Goal: Navigation & Orientation: Find specific page/section

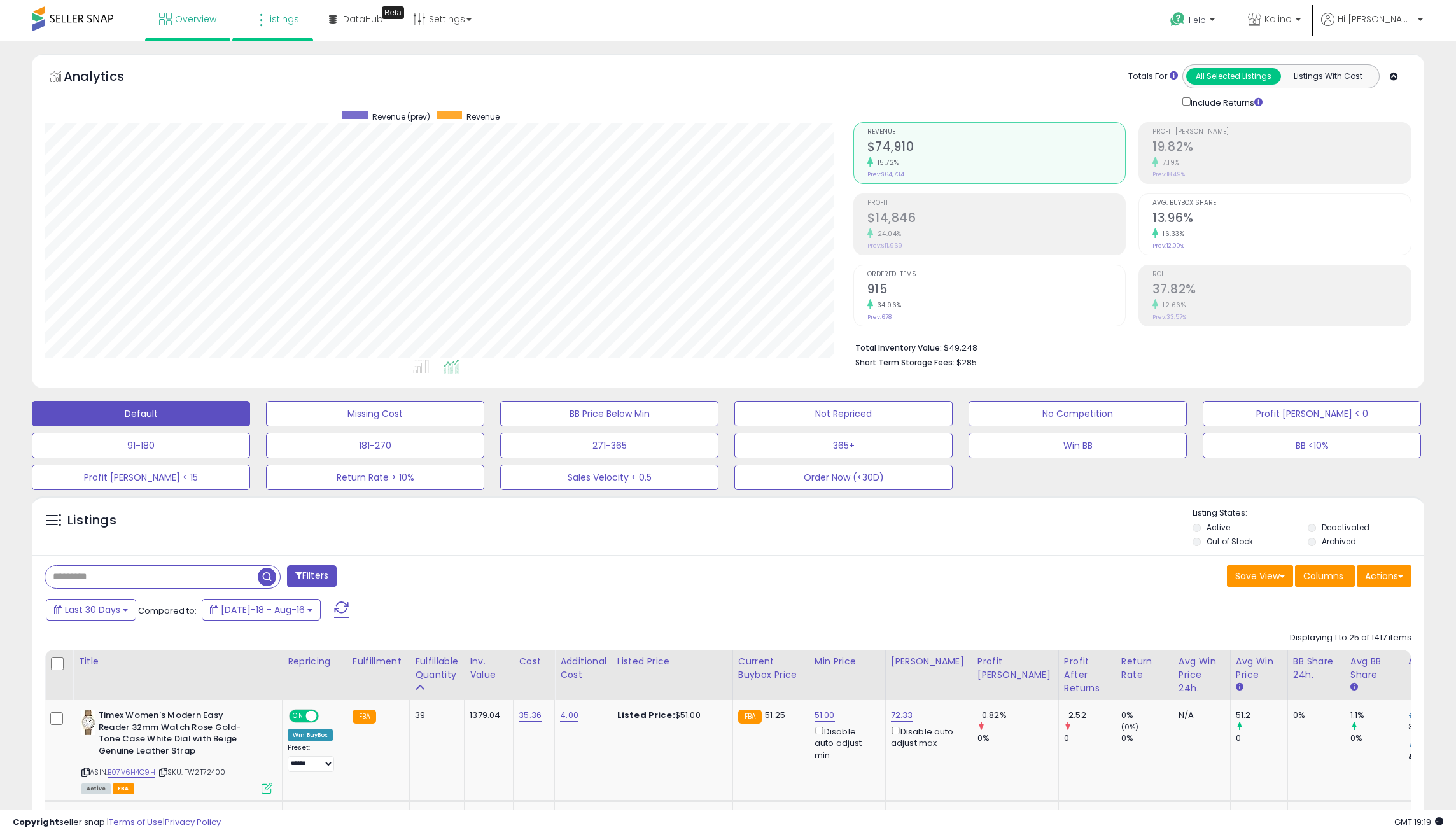
scroll to position [261, 808]
click at [188, 28] on link "Overview" at bounding box center [187, 19] width 76 height 38
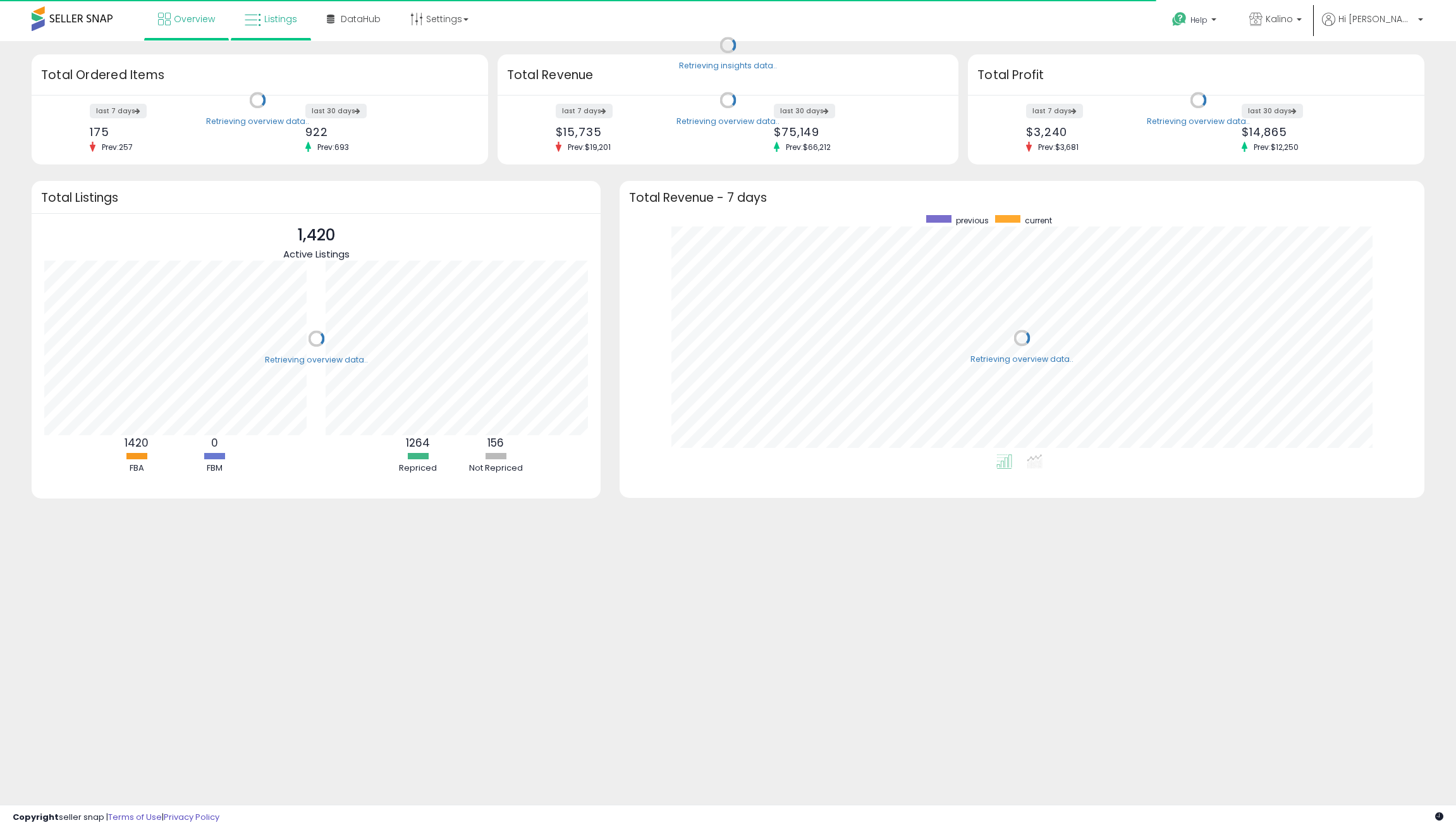
scroll to position [239, 778]
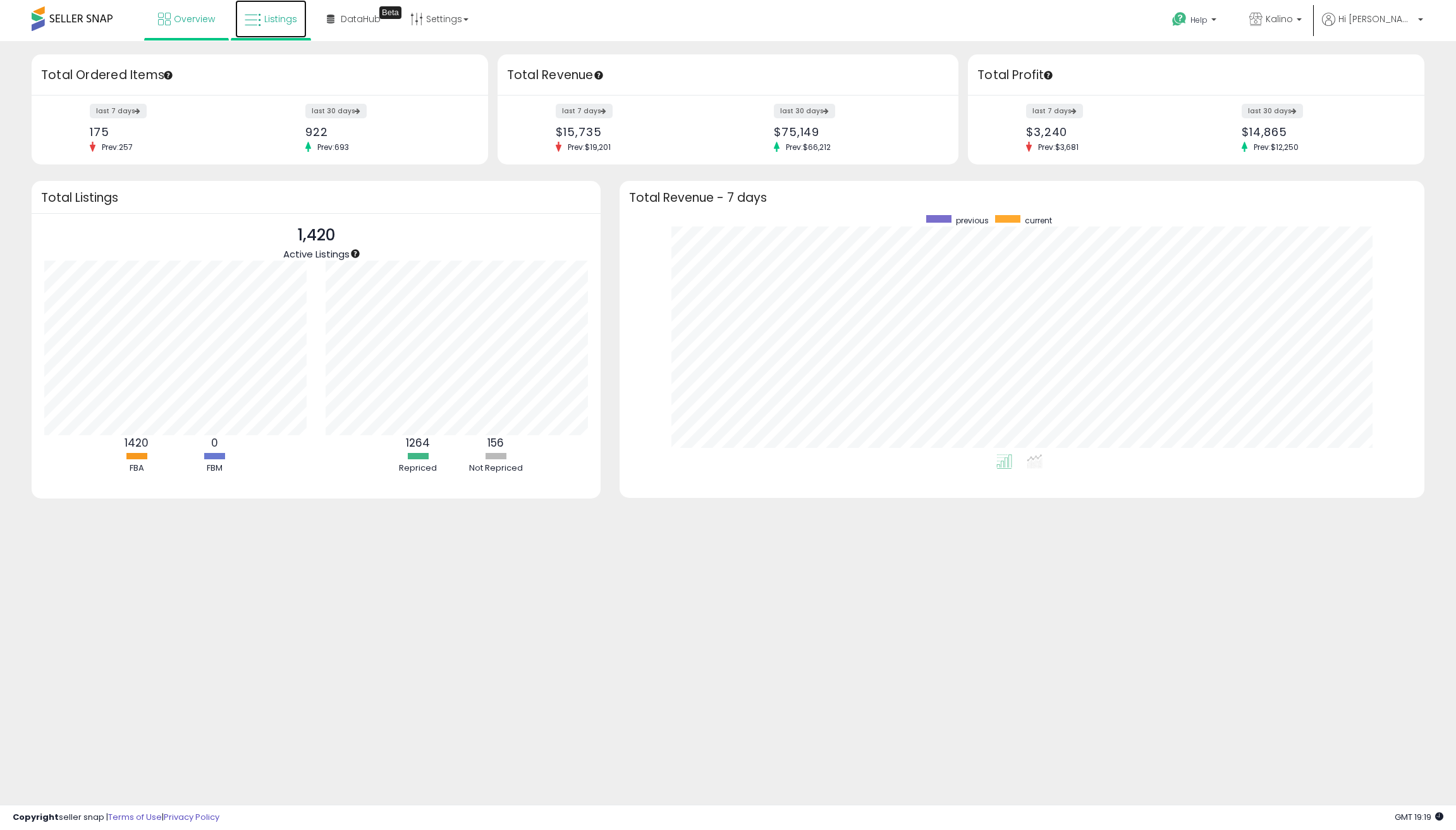
click at [294, 20] on span "Listings" at bounding box center [280, 19] width 33 height 13
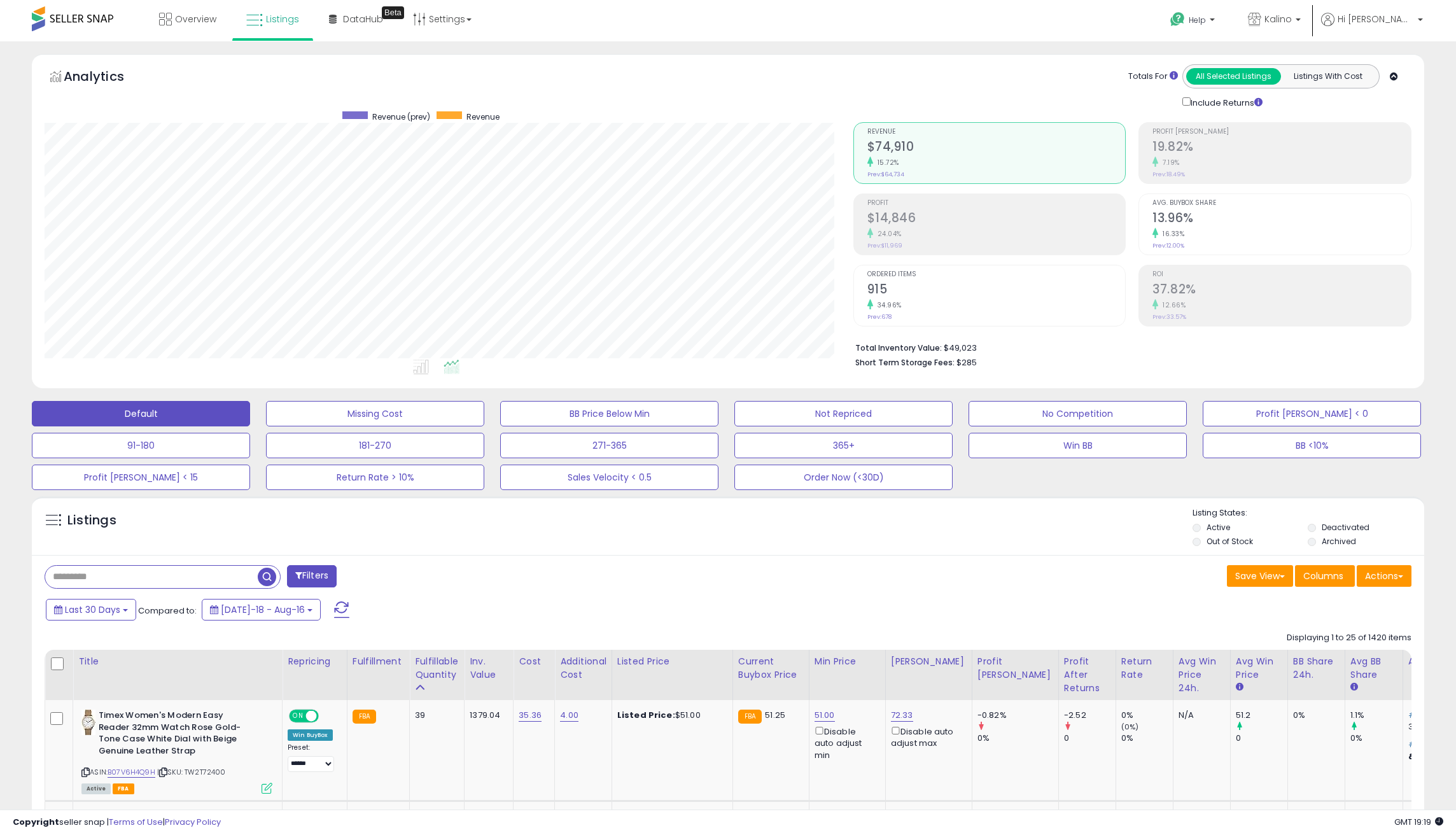
scroll to position [261, 808]
click at [679, 19] on div "Overview Listings Beta" at bounding box center [472, 27] width 964 height 54
click at [697, 76] on div "Analytics Totals For All Selected Listings Listings With Cost Include Returns" at bounding box center [728, 87] width 1366 height 46
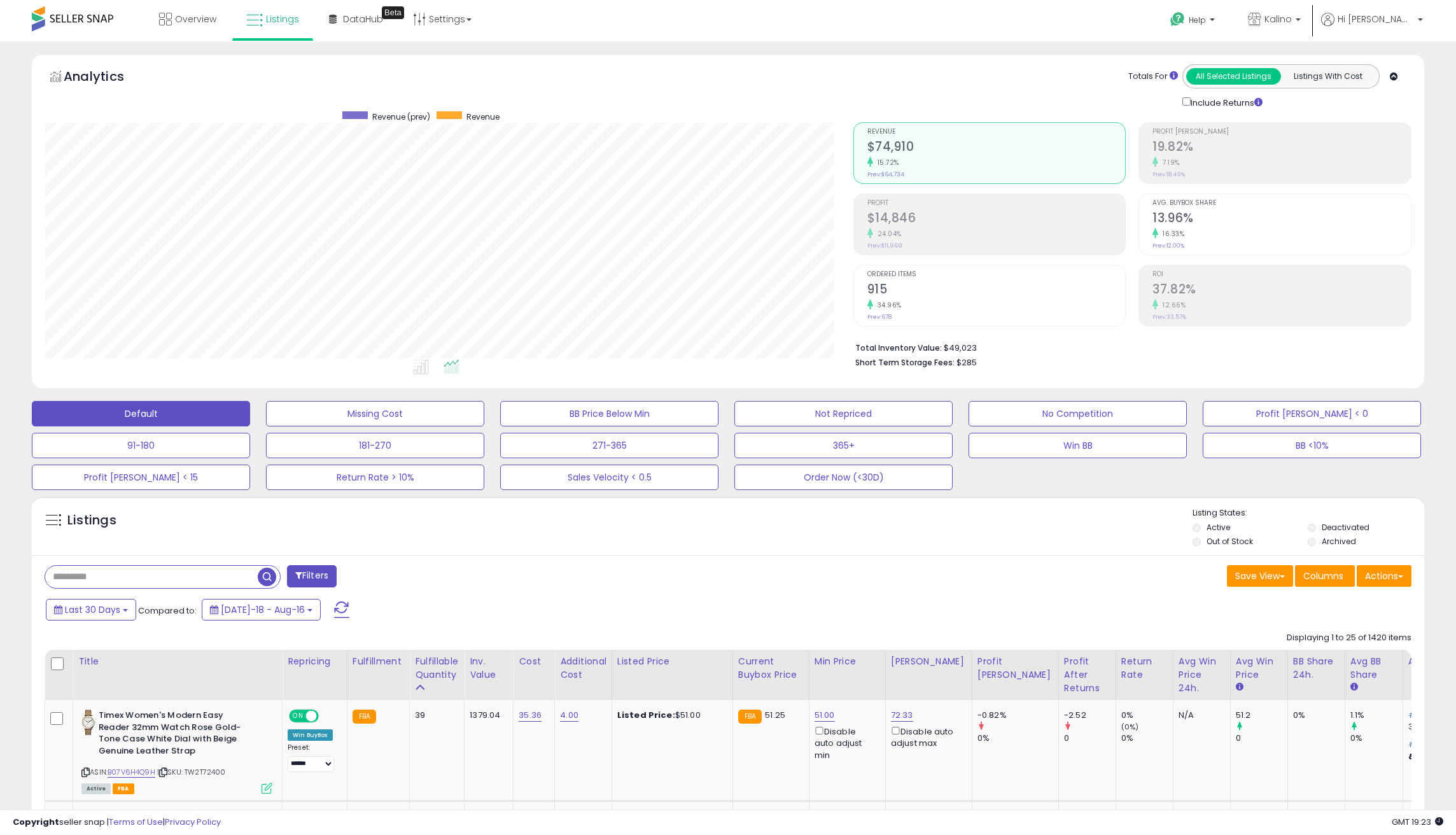
click at [754, 74] on div "Analytics Totals For All Selected Listings Listings With Cost Include Returns" at bounding box center [728, 87] width 1366 height 46
click at [175, 23] on link "Overview" at bounding box center [187, 19] width 76 height 38
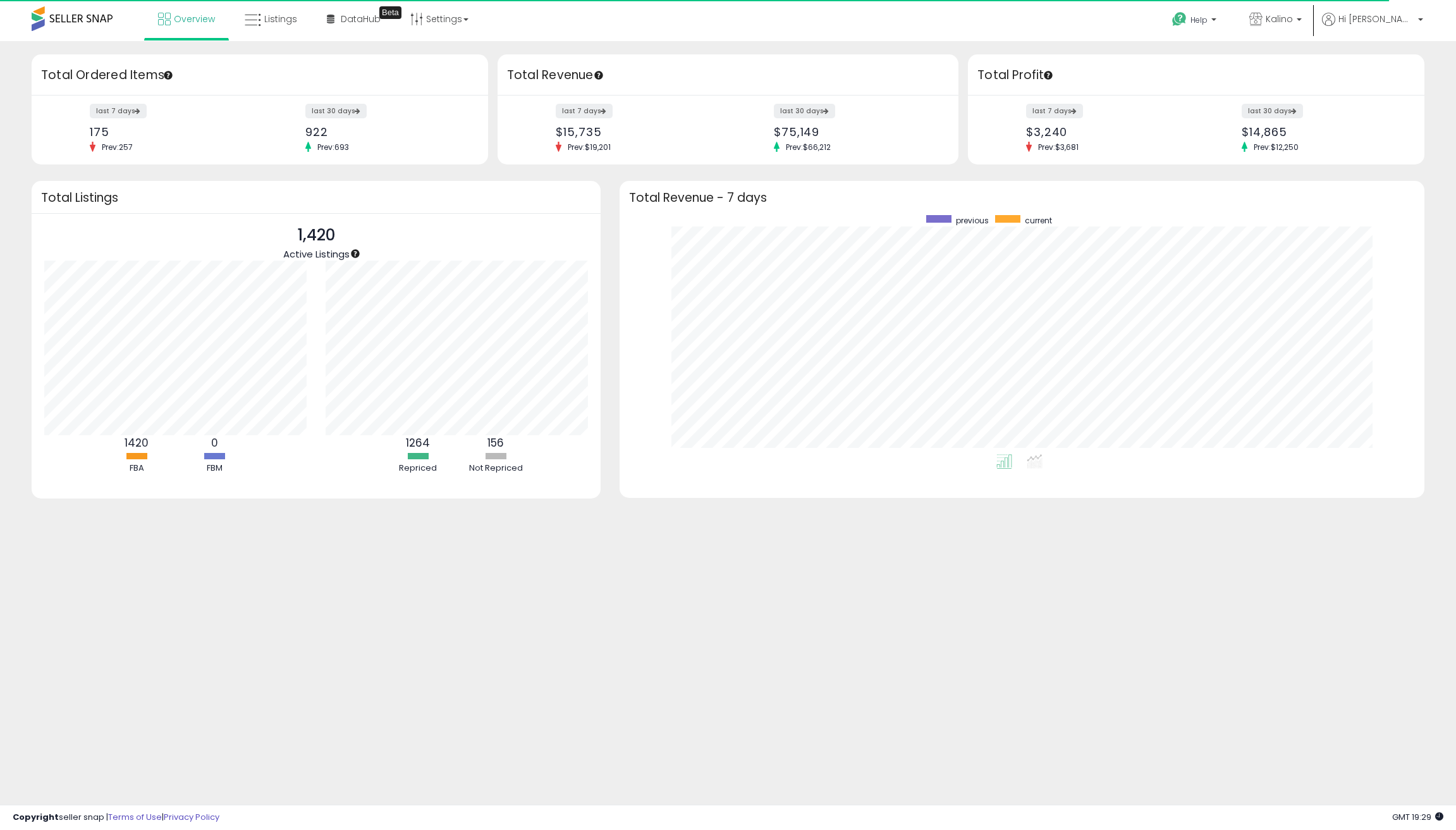
scroll to position [239, 778]
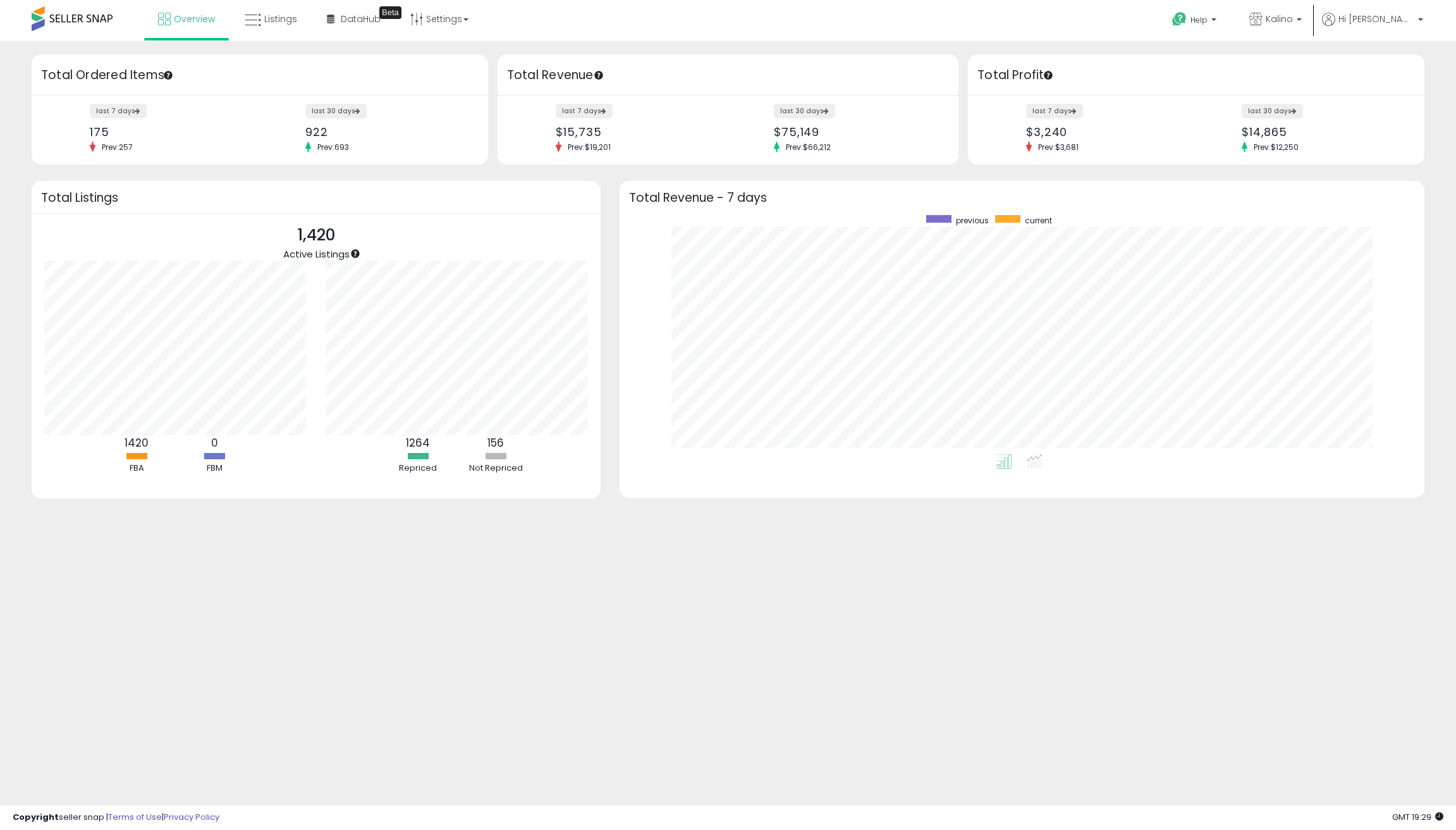
click at [681, 45] on div "Retrieving insights data.. Retrieving overview data.. Total Ordered Items last …" at bounding box center [728, 303] width 1456 height 525
click at [268, 33] on link "Listings" at bounding box center [271, 19] width 71 height 38
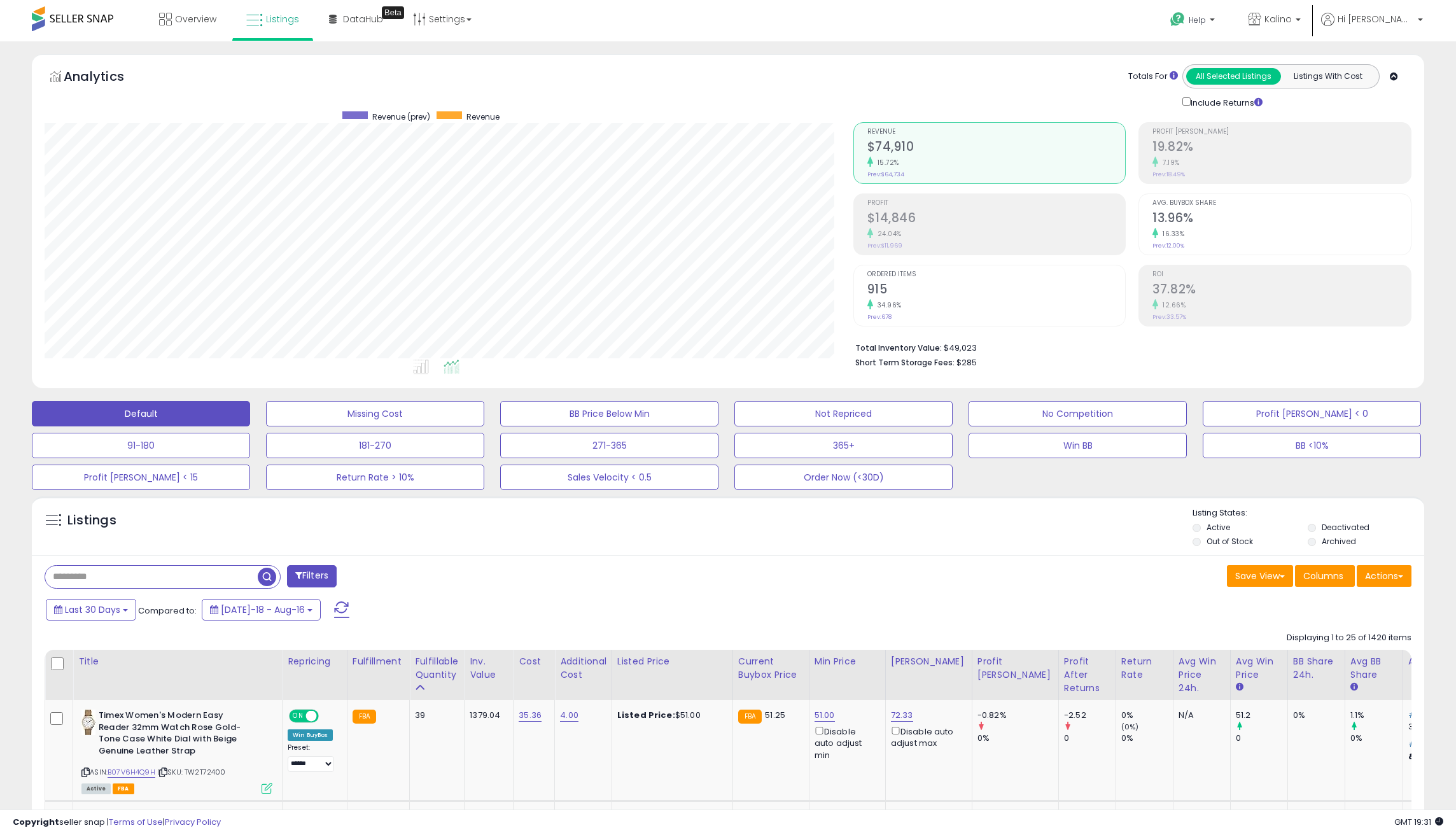
scroll to position [261, 808]
click at [622, 23] on div "Overview Listings Beta" at bounding box center [472, 27] width 964 height 54
click at [210, 19] on span "Overview" at bounding box center [195, 19] width 41 height 13
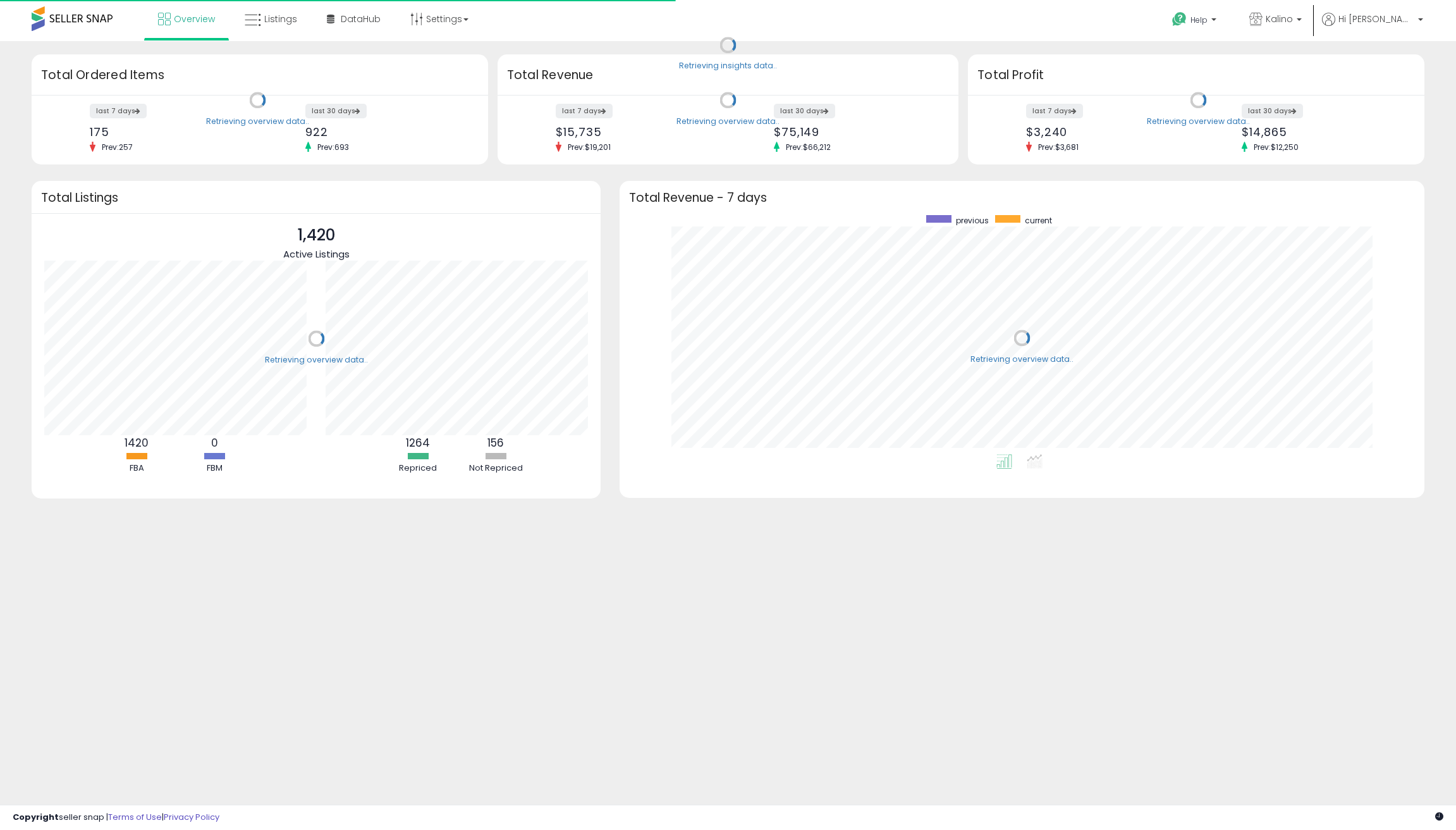
scroll to position [239, 778]
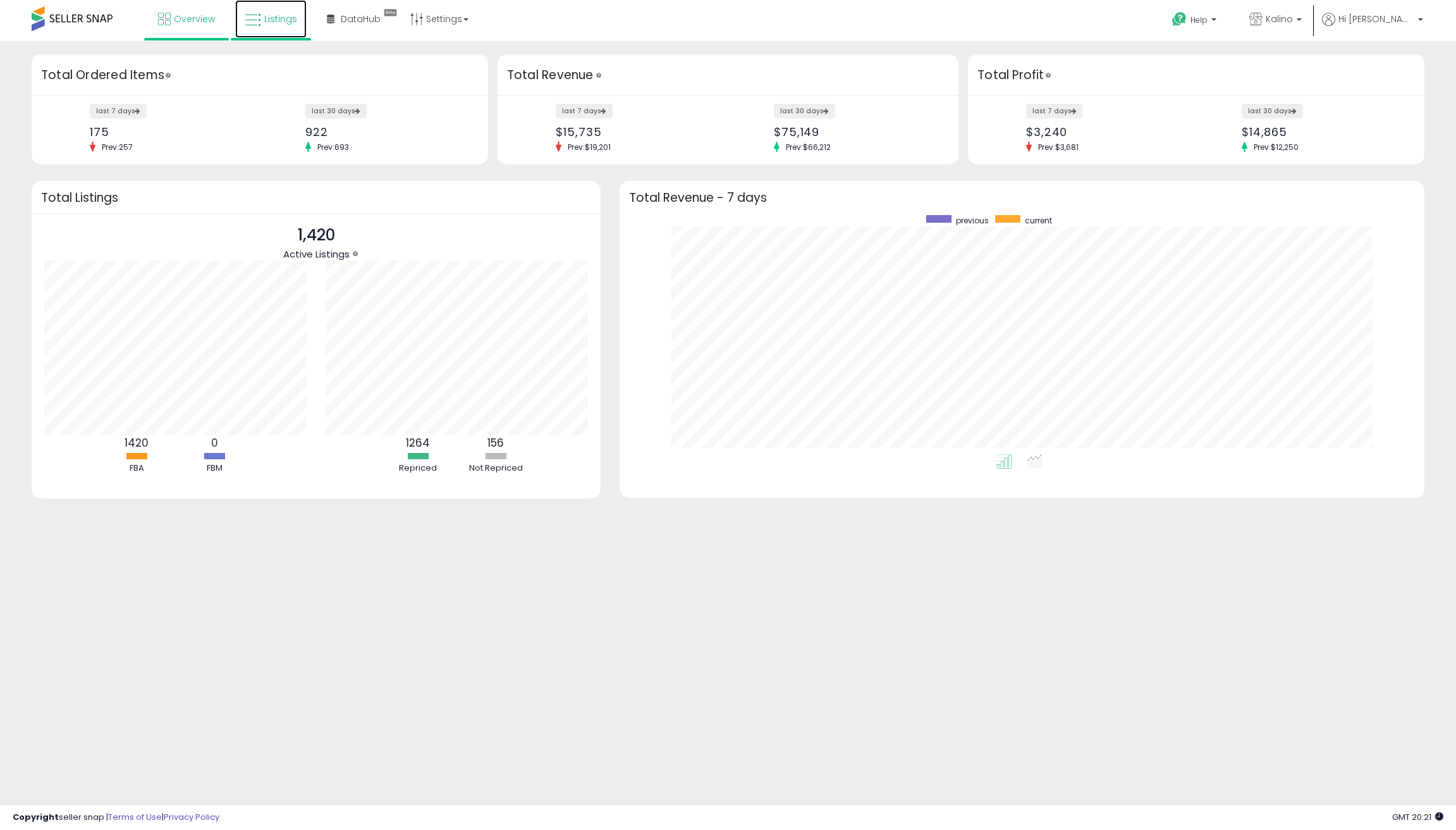
click at [249, 24] on icon at bounding box center [253, 20] width 16 height 16
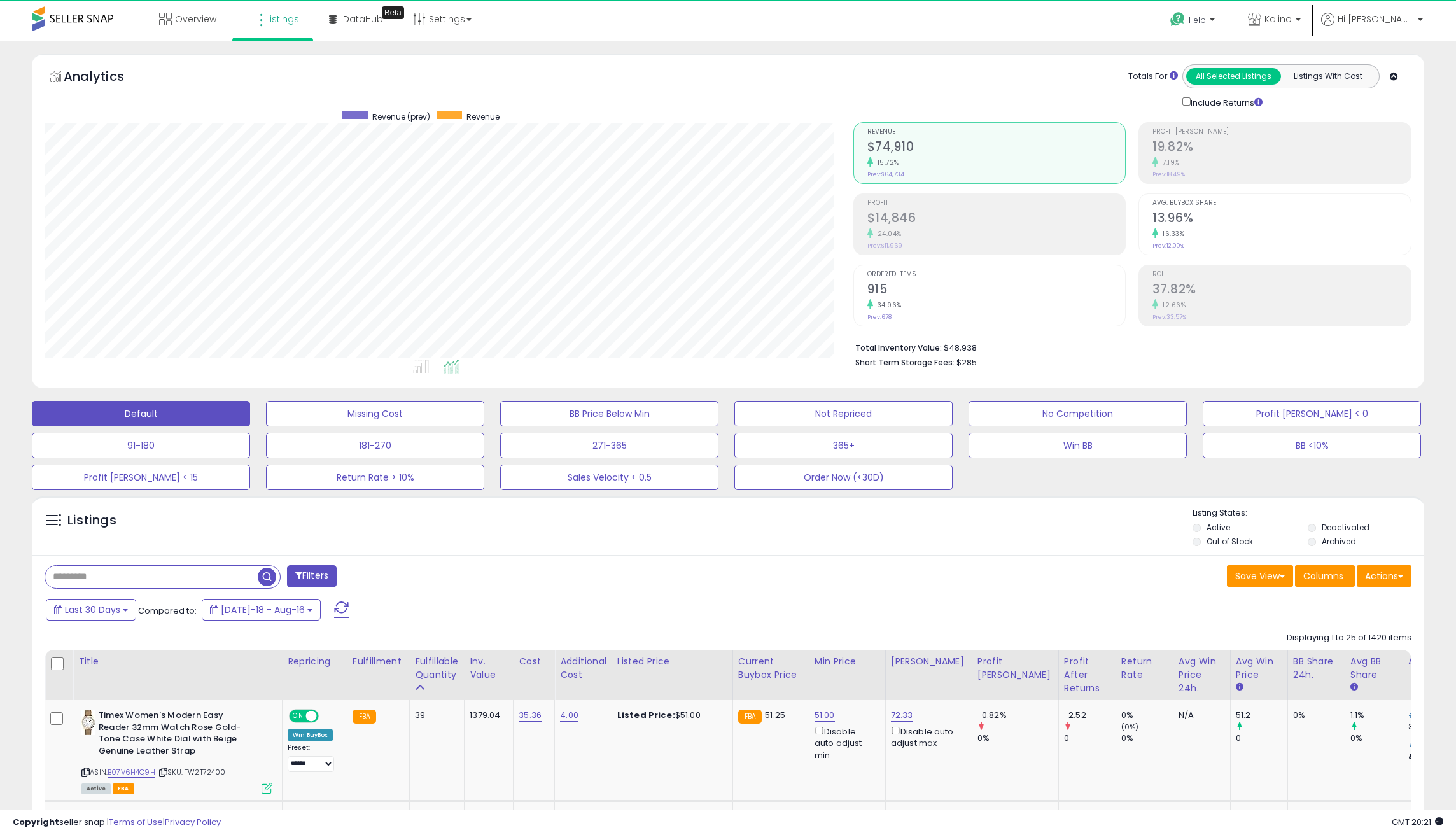
scroll to position [261, 808]
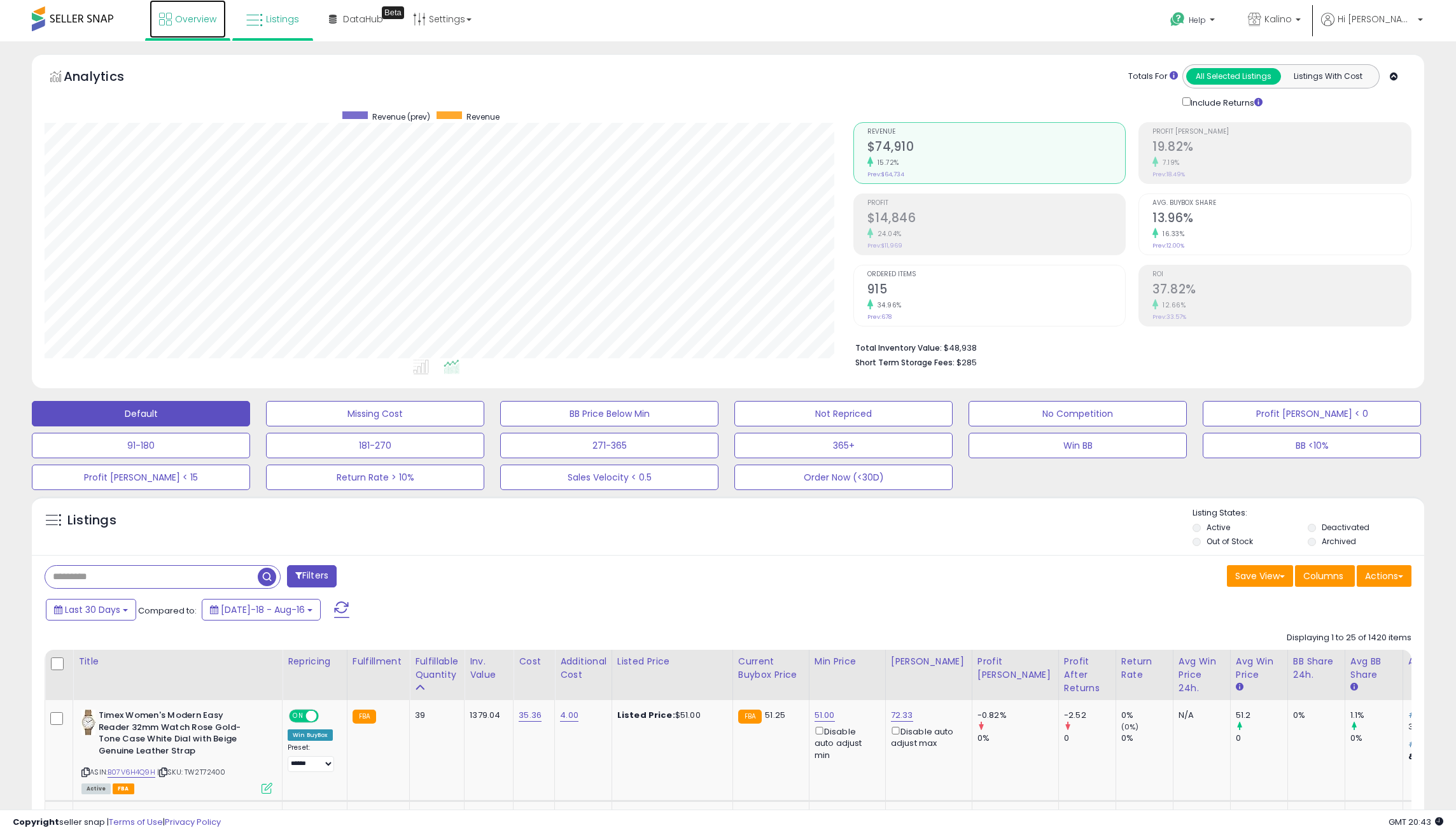
click at [180, 19] on span "Overview" at bounding box center [195, 19] width 41 height 13
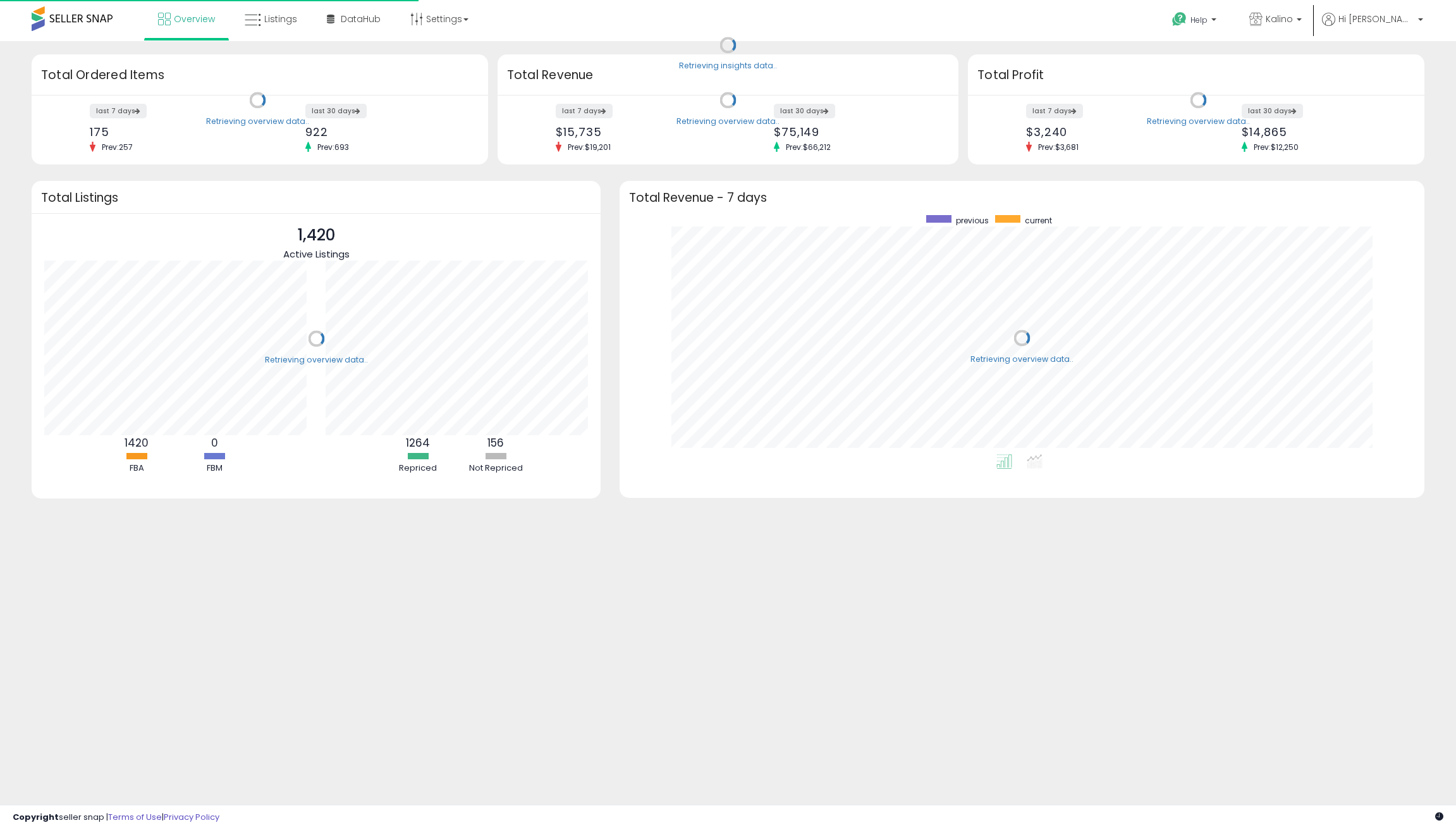
scroll to position [239, 778]
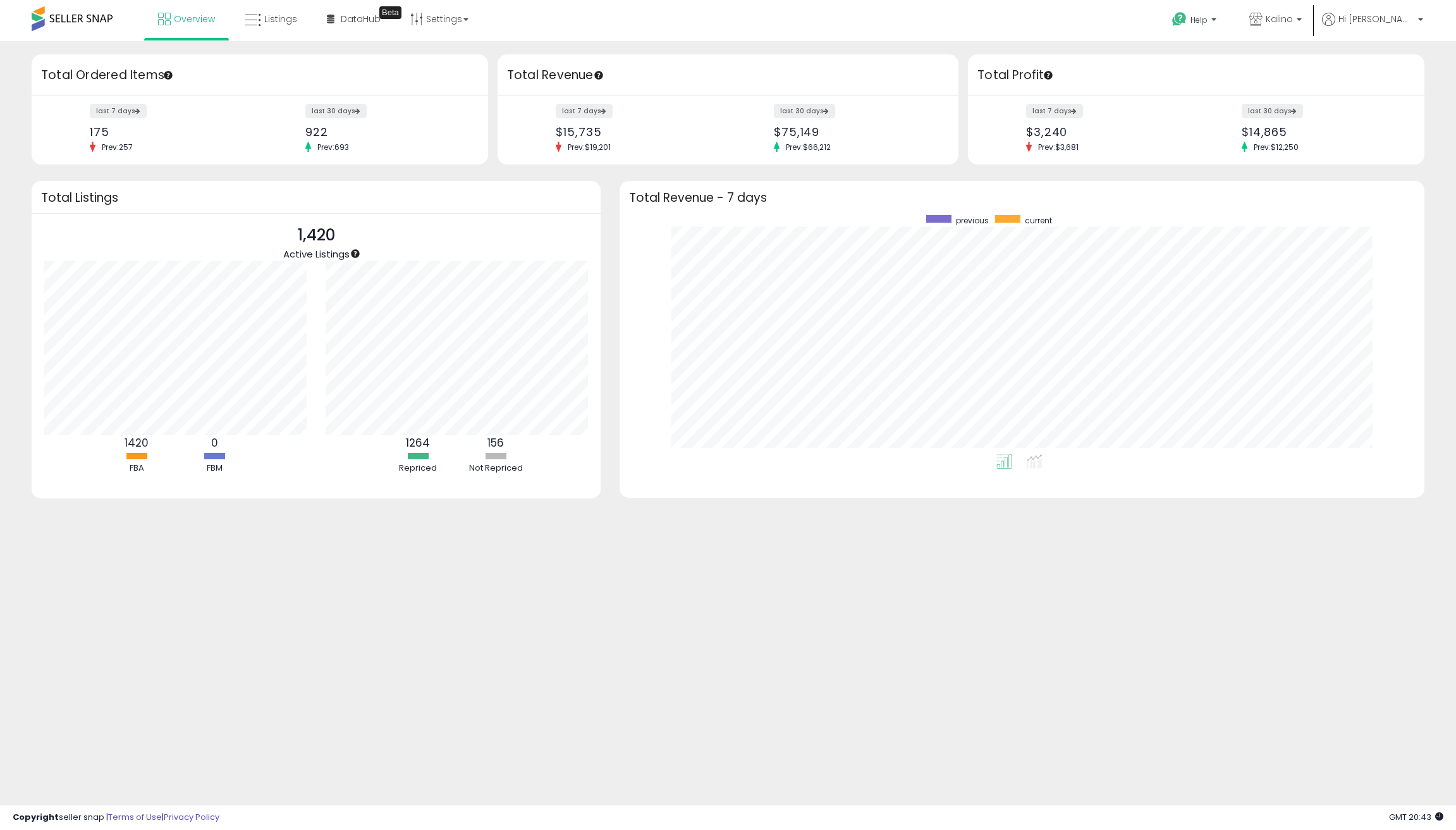
click at [756, 594] on body "Unable to login Retrieving listings data.. has not yet accepted the Terms of Us…" at bounding box center [728, 415] width 1456 height 830
click at [277, 16] on span "Listings" at bounding box center [280, 19] width 33 height 13
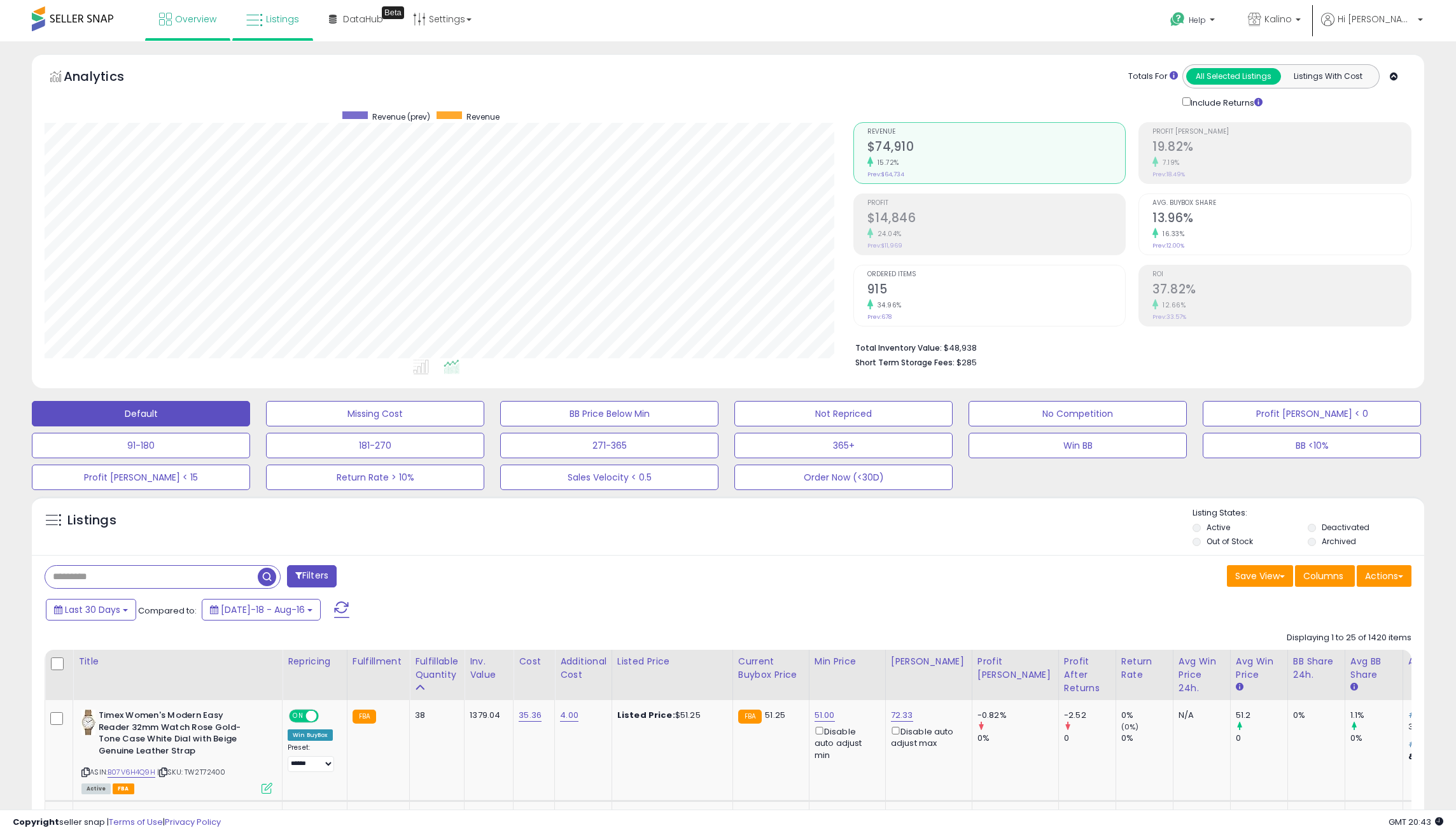
scroll to position [261, 808]
click at [221, 27] on link "Overview" at bounding box center [187, 19] width 76 height 38
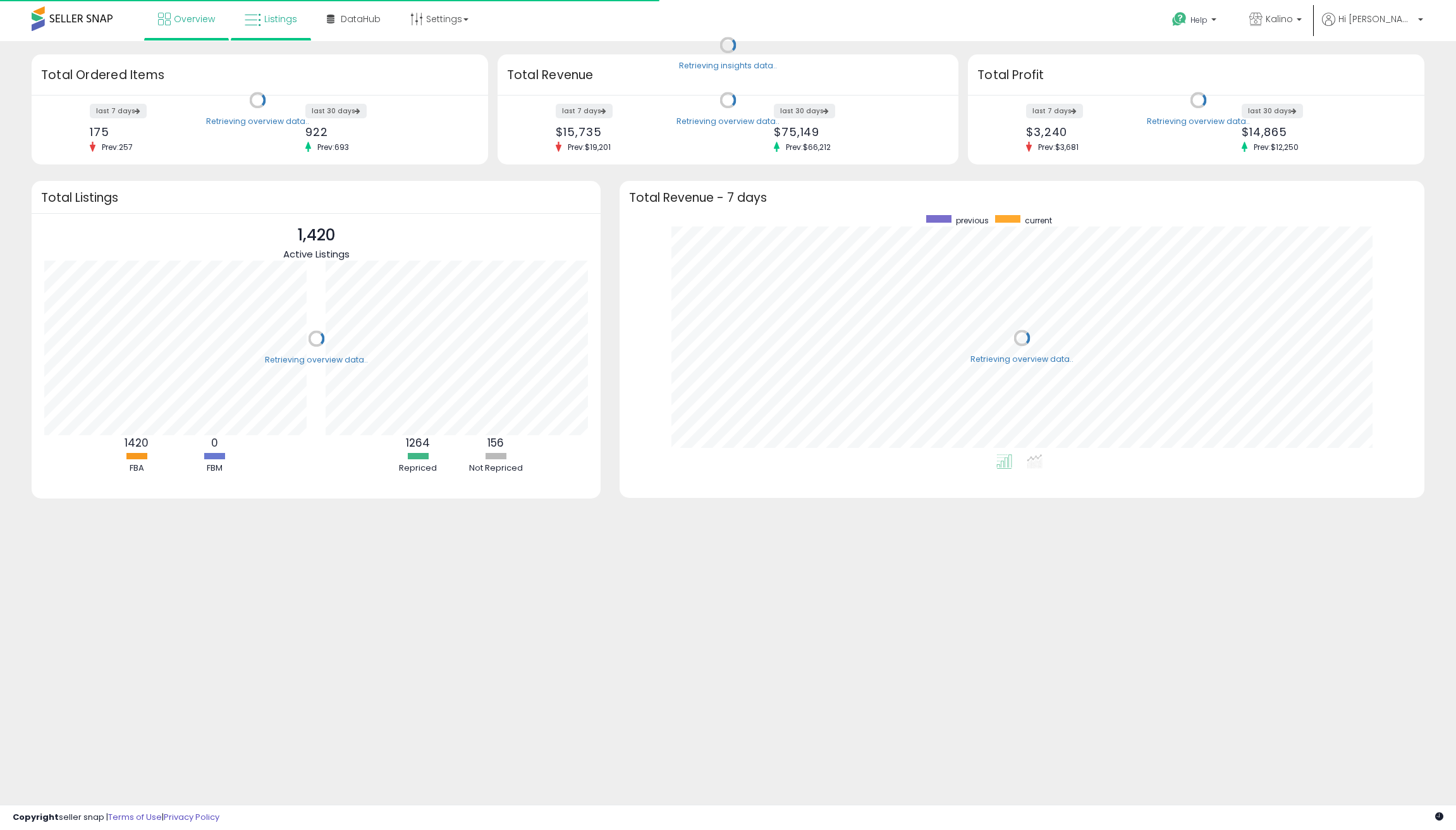
scroll to position [239, 778]
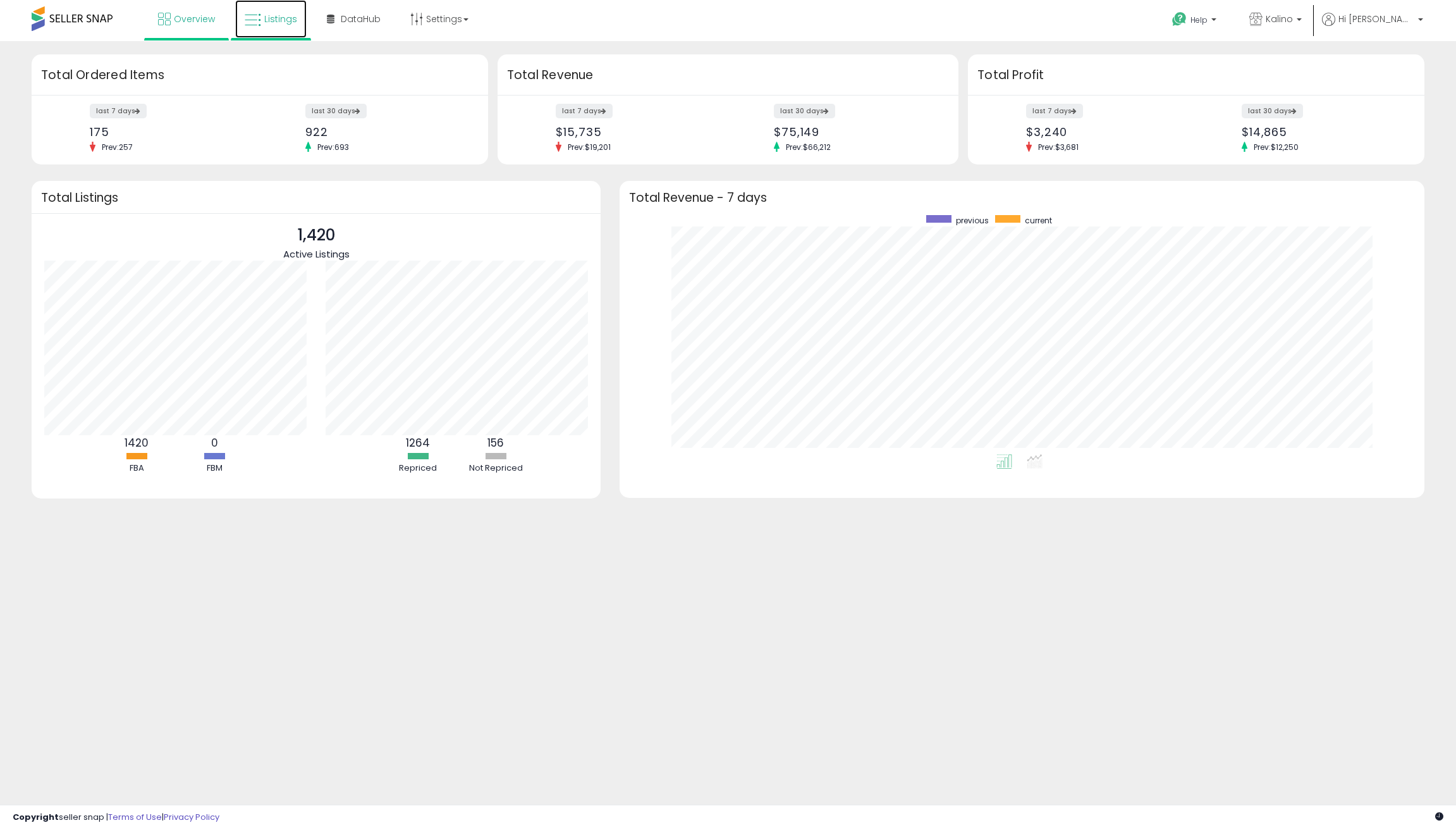
click at [285, 14] on span "Listings" at bounding box center [280, 19] width 33 height 13
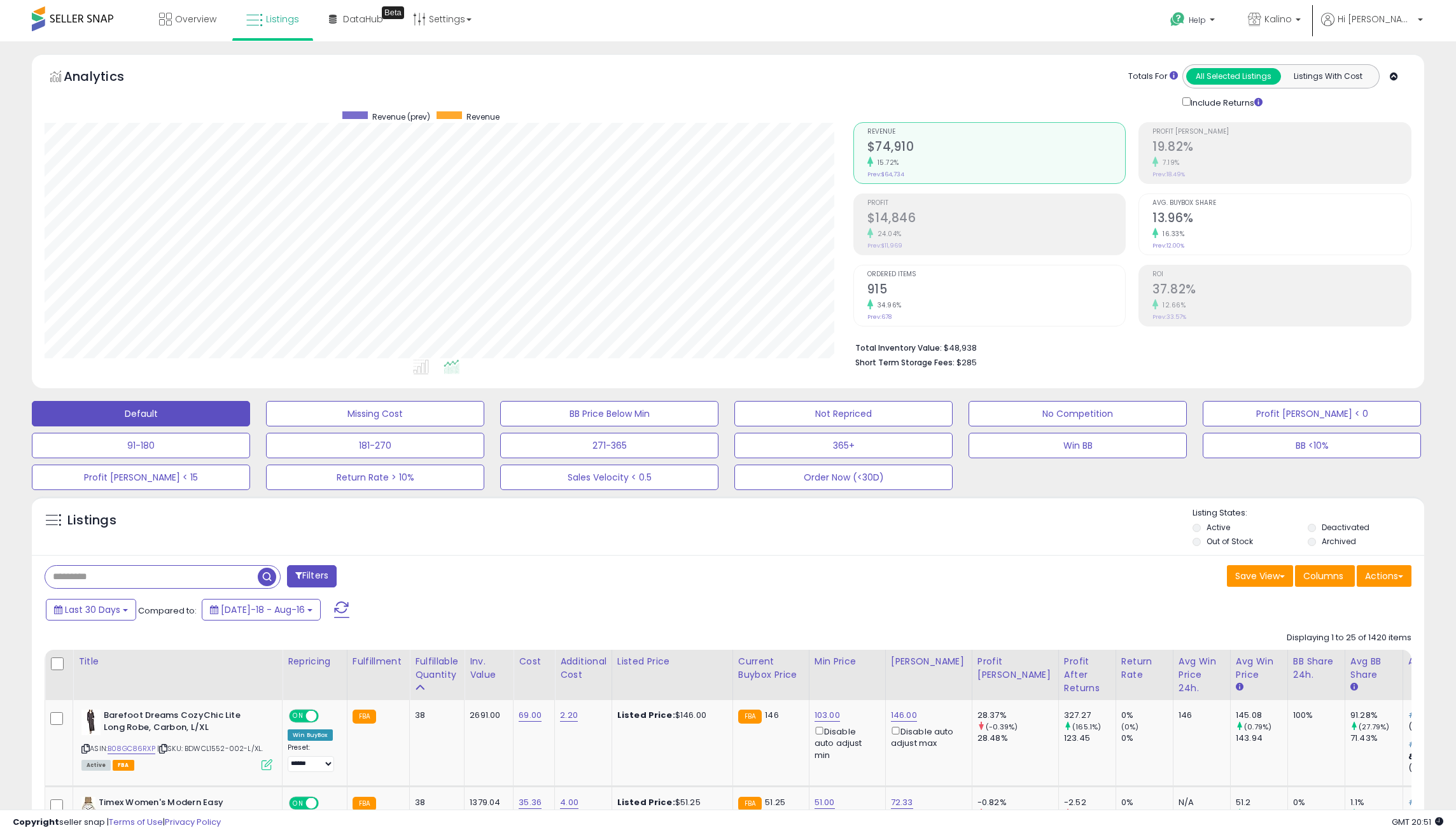
scroll to position [261, 808]
click at [985, 57] on div "Analytics Totals For All Selected Listings Listings With Cost Include Returns" at bounding box center [728, 221] width 1393 height 334
click at [172, 17] on icon at bounding box center [165, 19] width 13 height 13
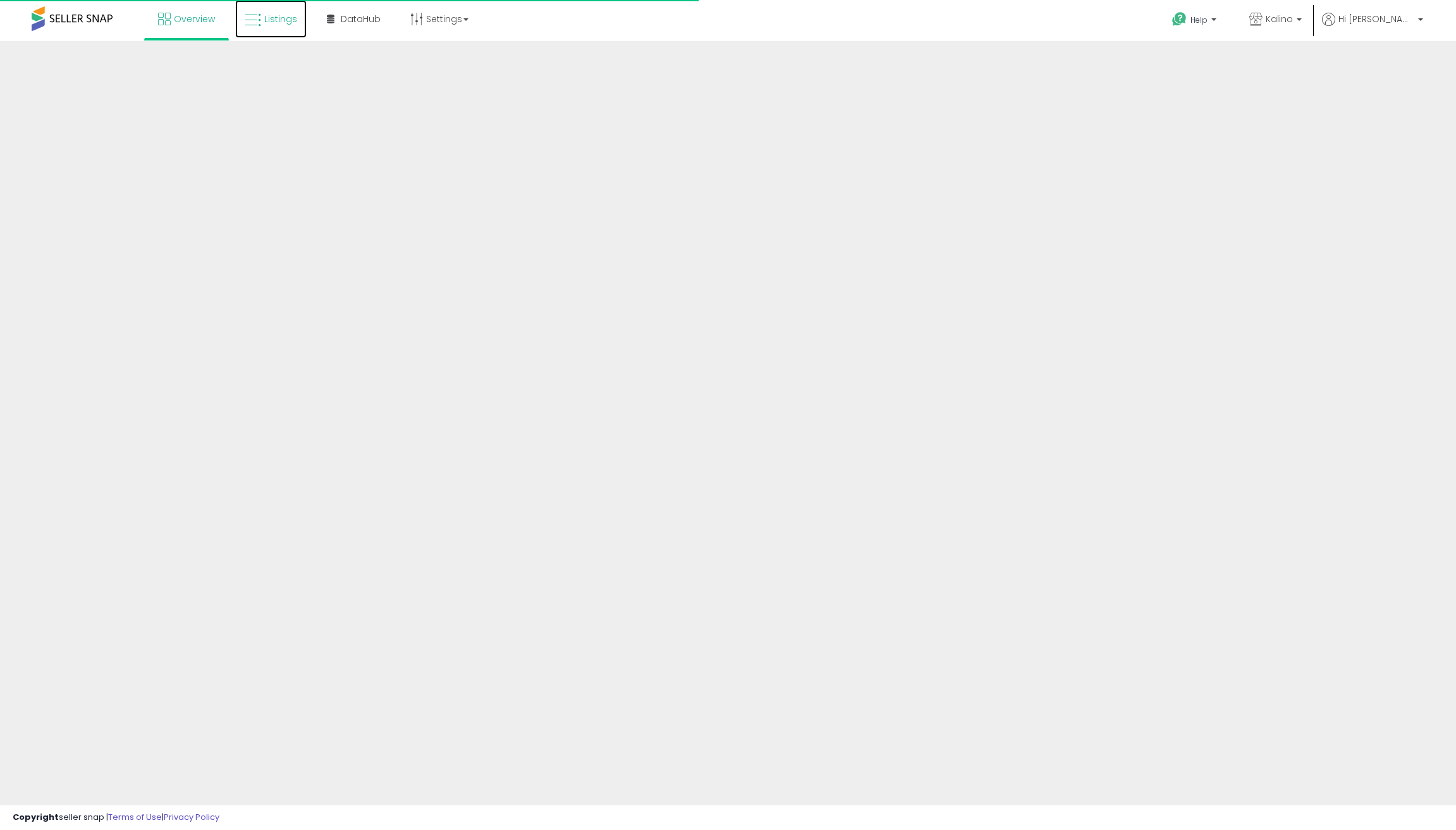
click at [274, 24] on span "Listings" at bounding box center [280, 19] width 33 height 13
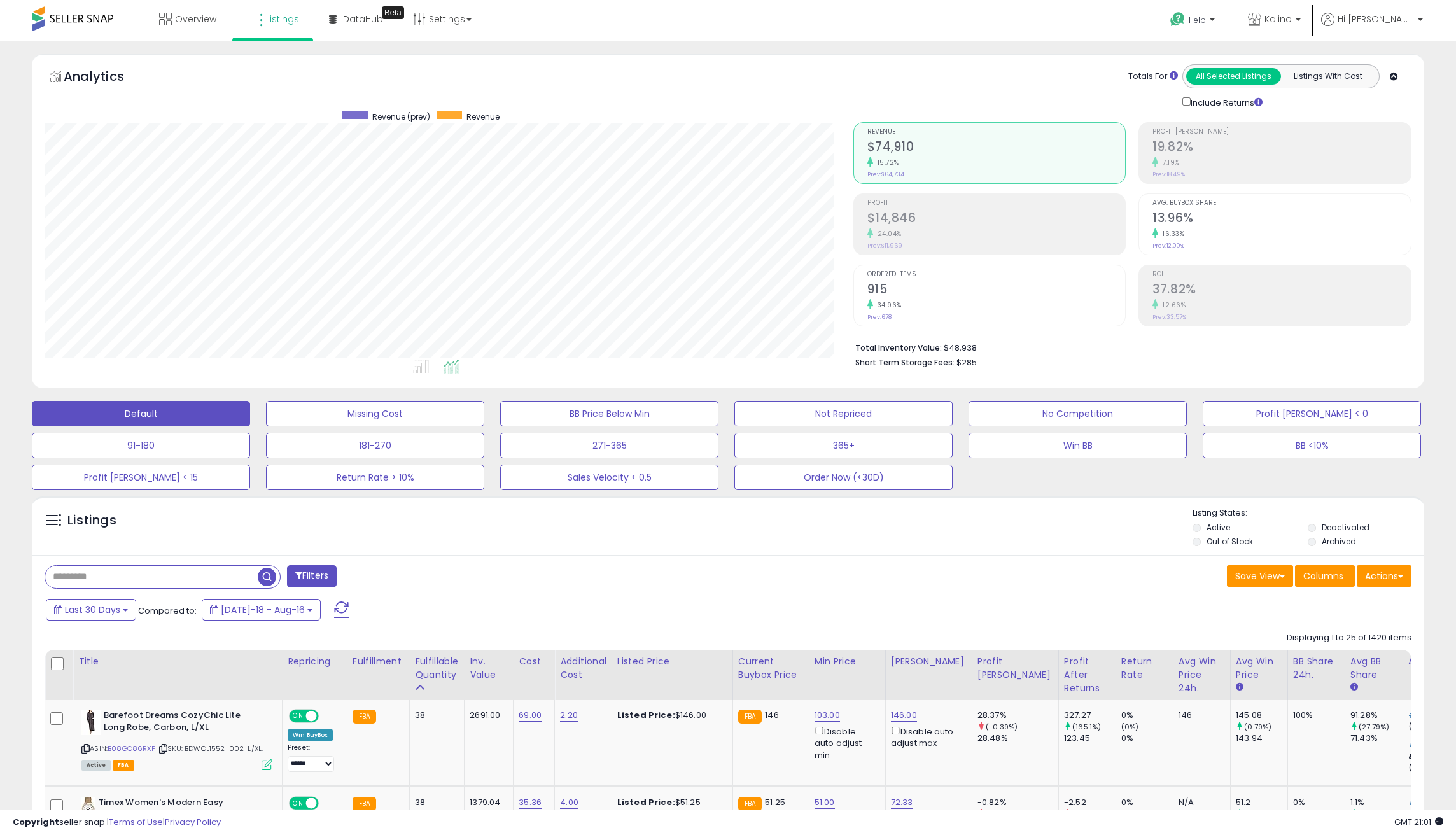
scroll to position [731, 0]
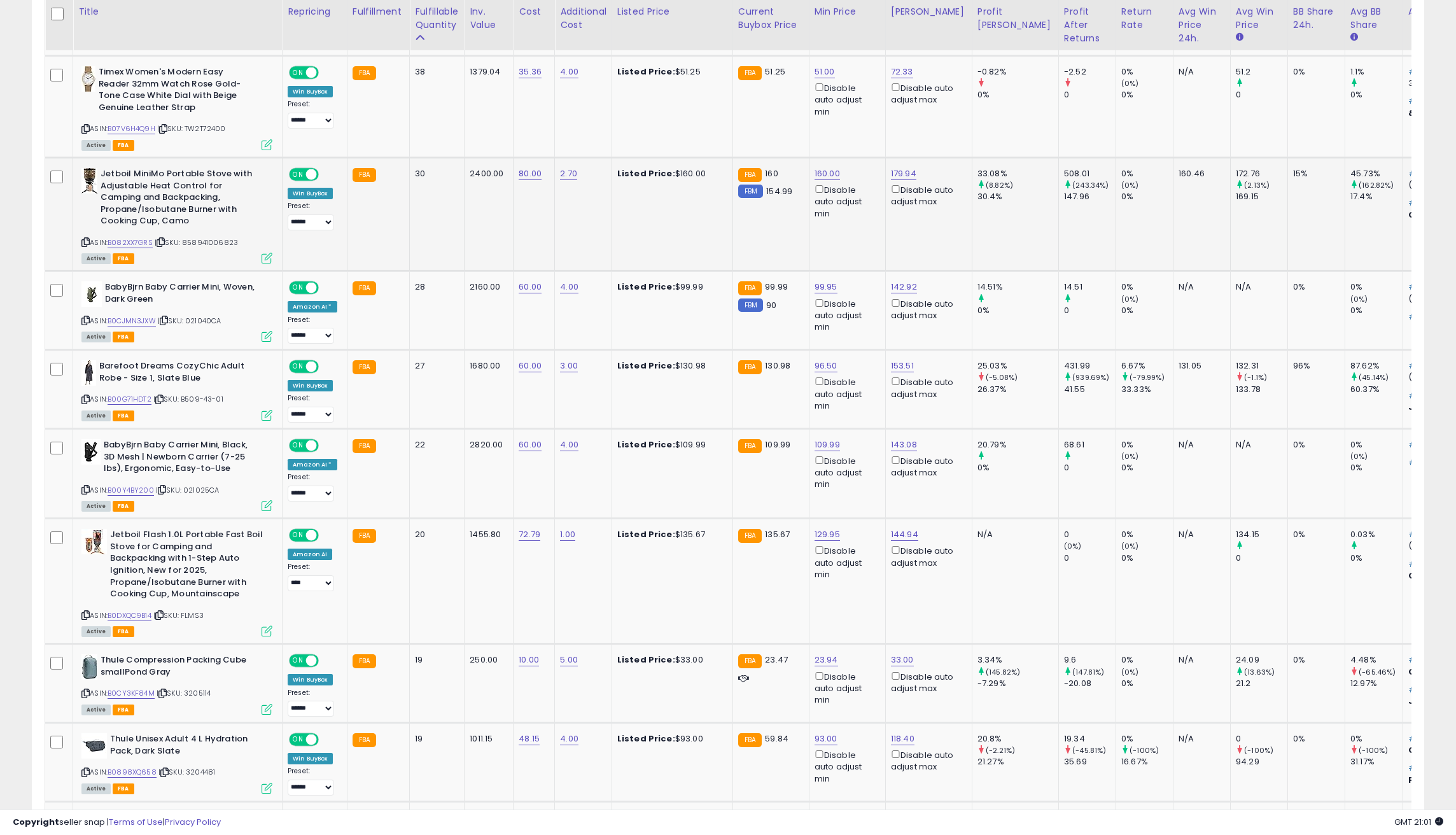
click at [436, 196] on td "30" at bounding box center [437, 214] width 54 height 113
click at [670, 102] on td "Listed Price: $51.25" at bounding box center [672, 107] width 121 height 101
click at [618, 116] on td "Listed Price: $51.25" at bounding box center [672, 107] width 121 height 101
click at [646, 209] on td "Listed Price: $160.00" at bounding box center [672, 214] width 121 height 113
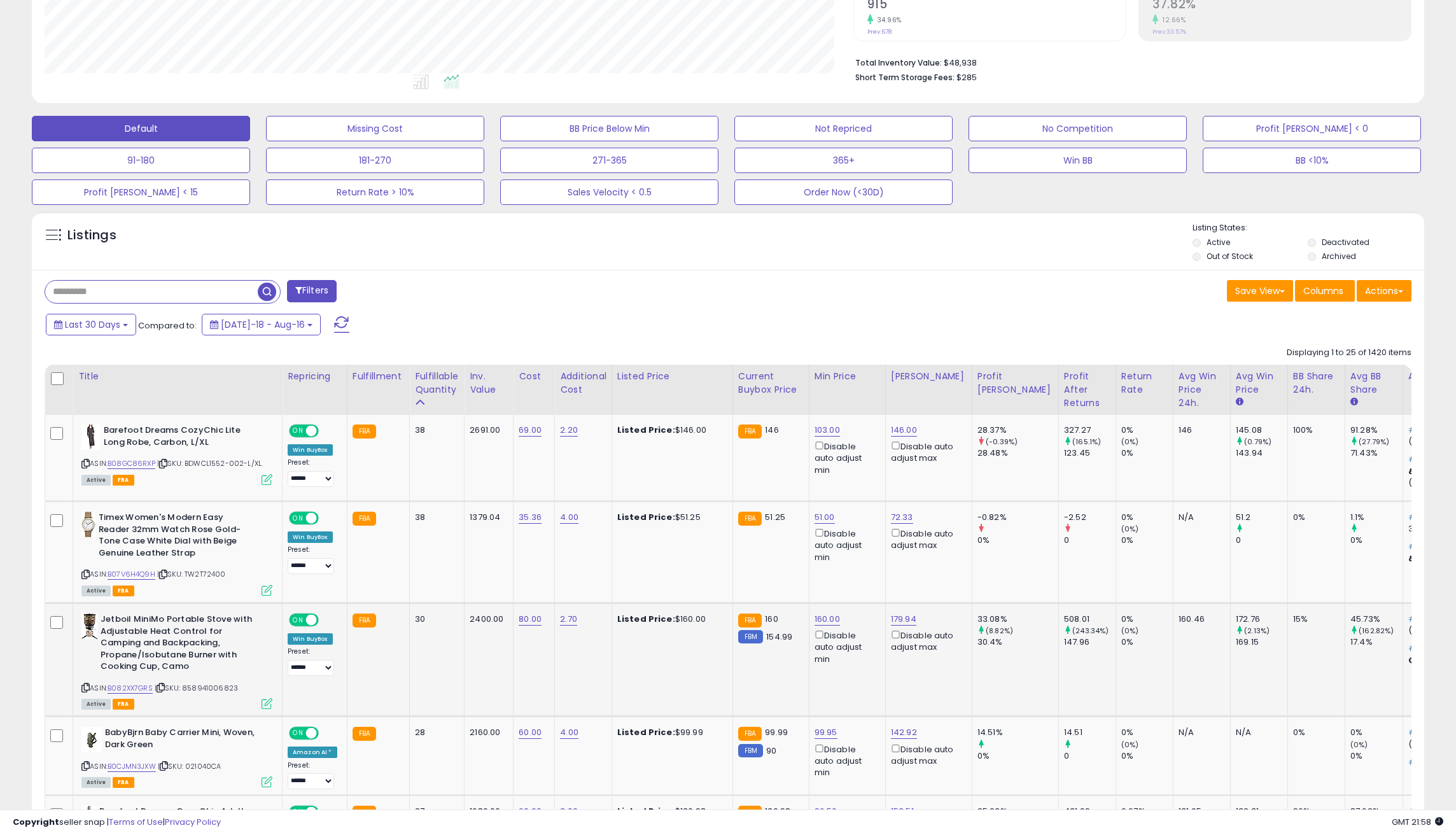
scroll to position [0, 0]
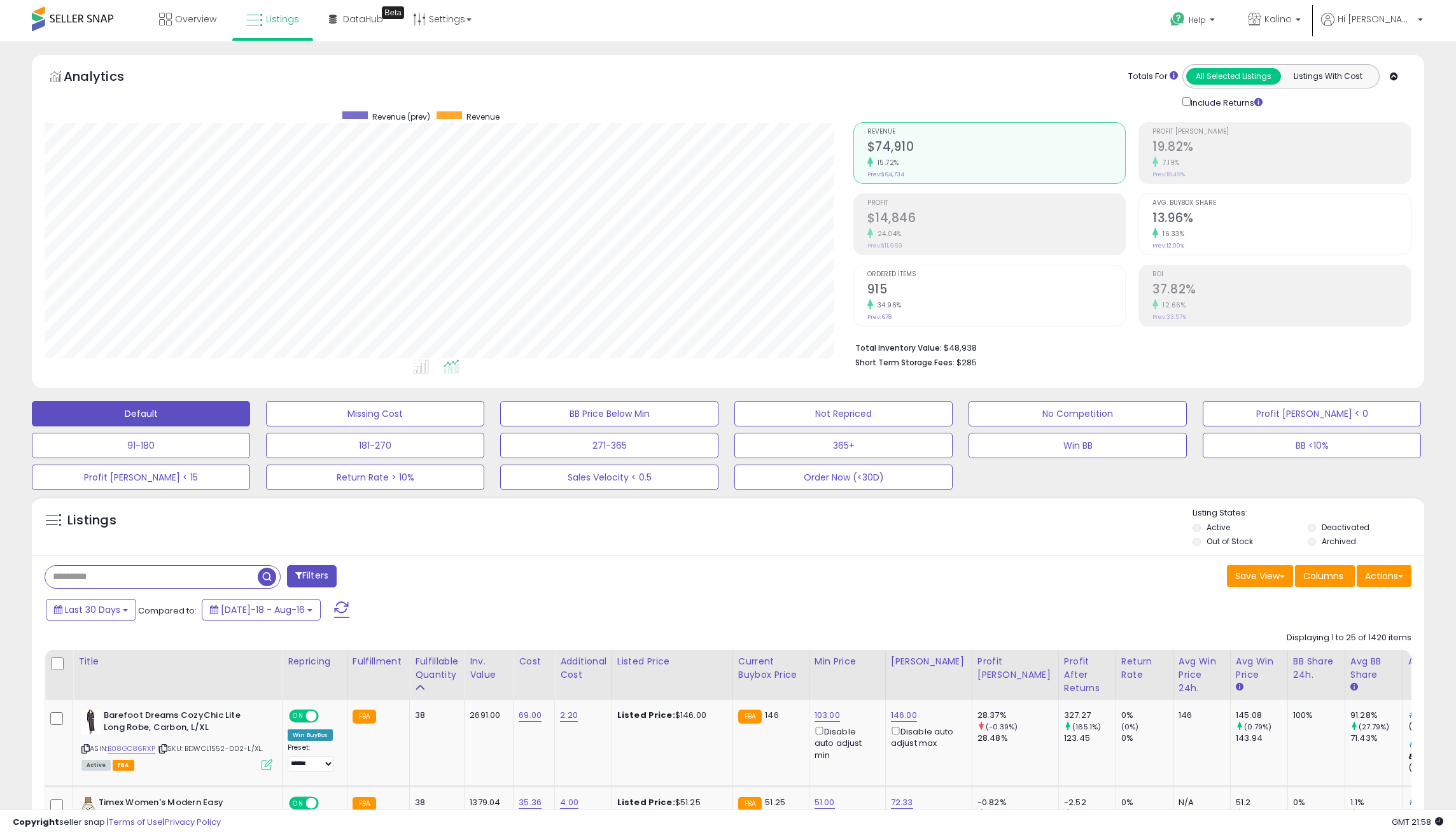
click at [634, 54] on div "Analytics Totals For All Selected Listings Listings With Cost Include Returns" at bounding box center [728, 221] width 1393 height 334
click at [179, 12] on link "Overview" at bounding box center [187, 19] width 76 height 38
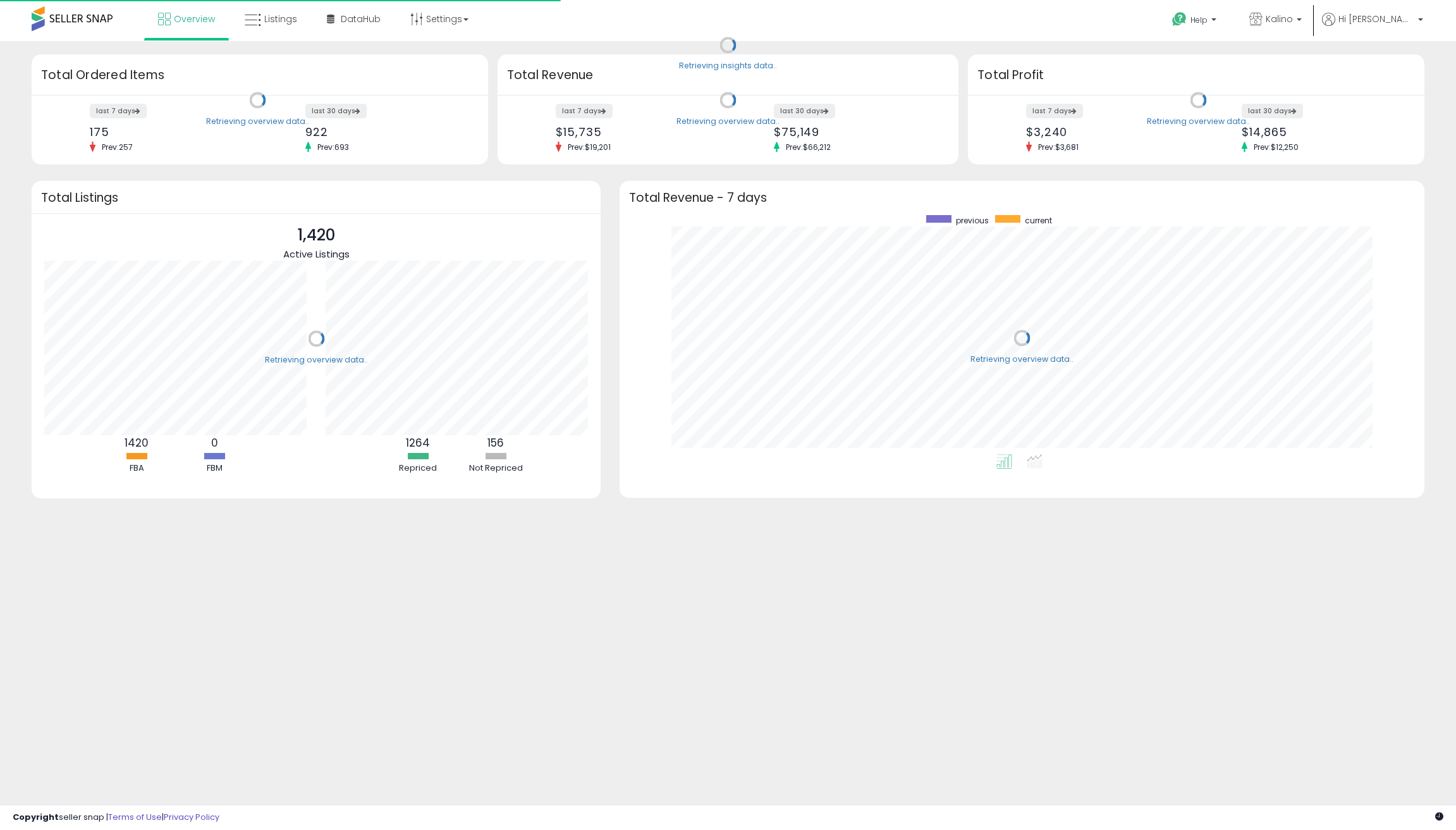
scroll to position [239, 778]
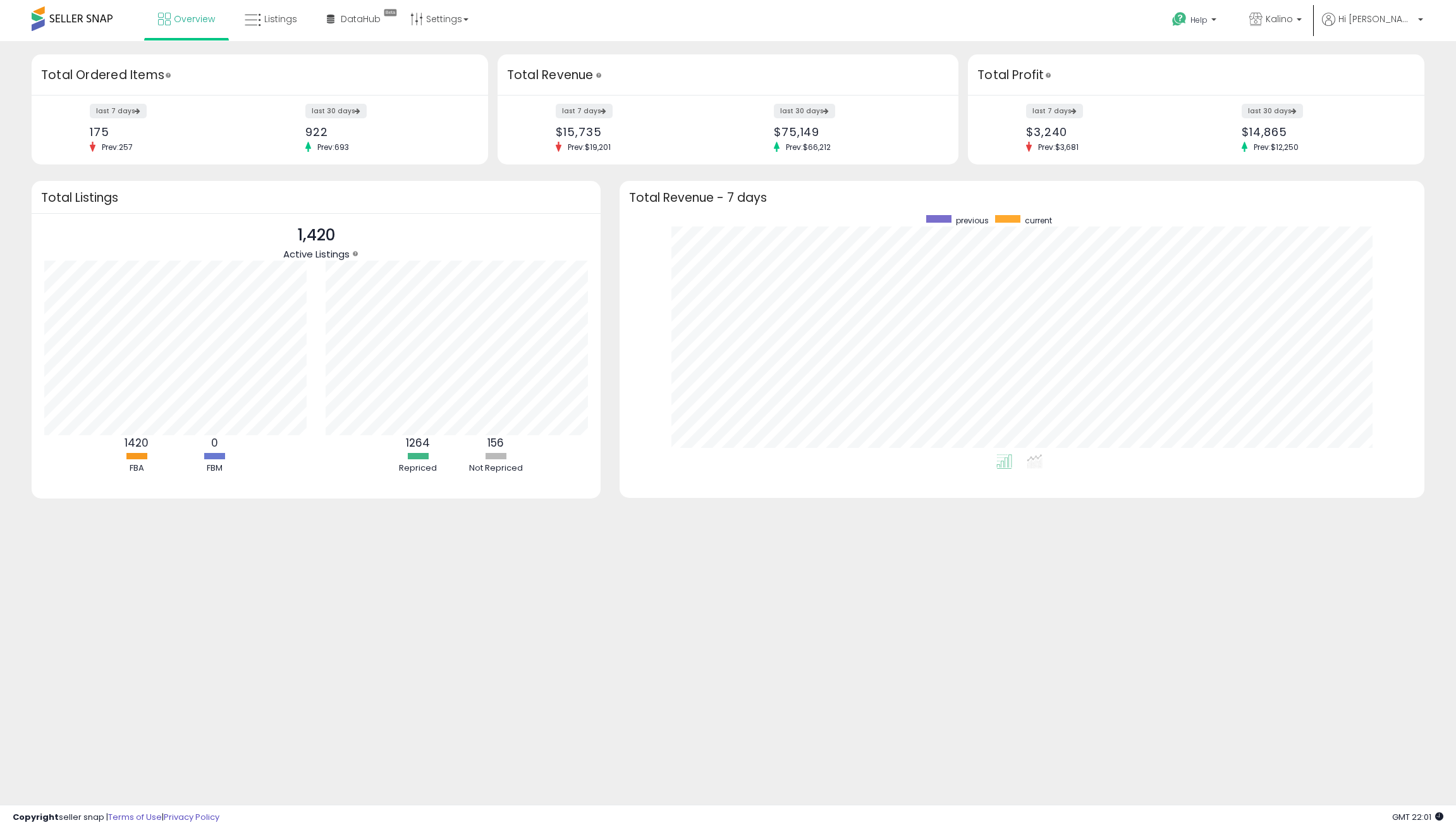
click at [637, 23] on div "Overview Listings Beta" at bounding box center [472, 27] width 964 height 53
click at [261, 27] on link "Listings" at bounding box center [271, 19] width 71 height 38
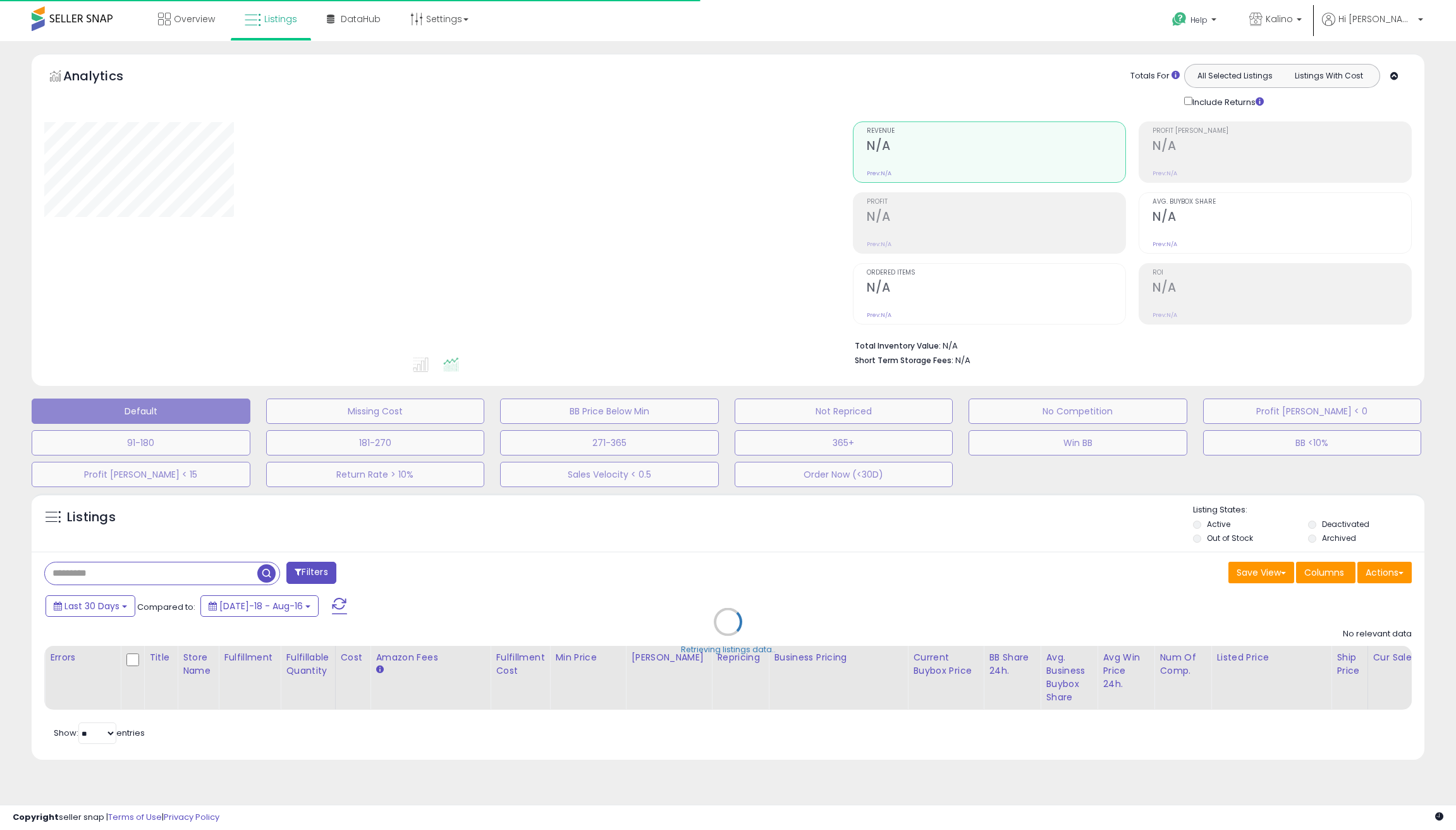
click at [618, 48] on div "**********" at bounding box center [728, 424] width 1456 height 766
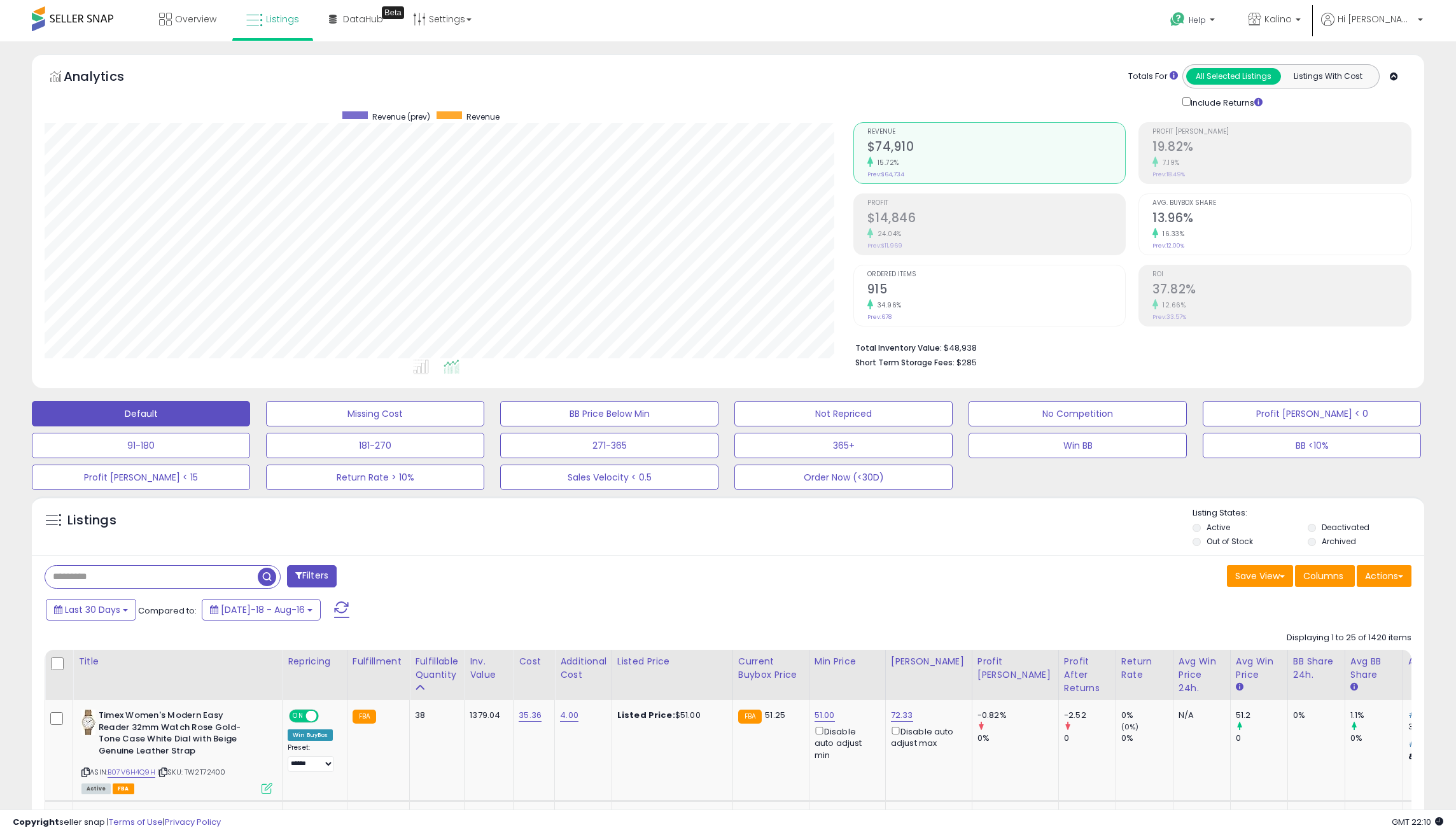
scroll to position [261, 808]
click at [793, 57] on div "Analytics Totals For All Selected Listings Listings With Cost Include Returns" at bounding box center [728, 221] width 1393 height 334
